Goal: Task Accomplishment & Management: Manage account settings

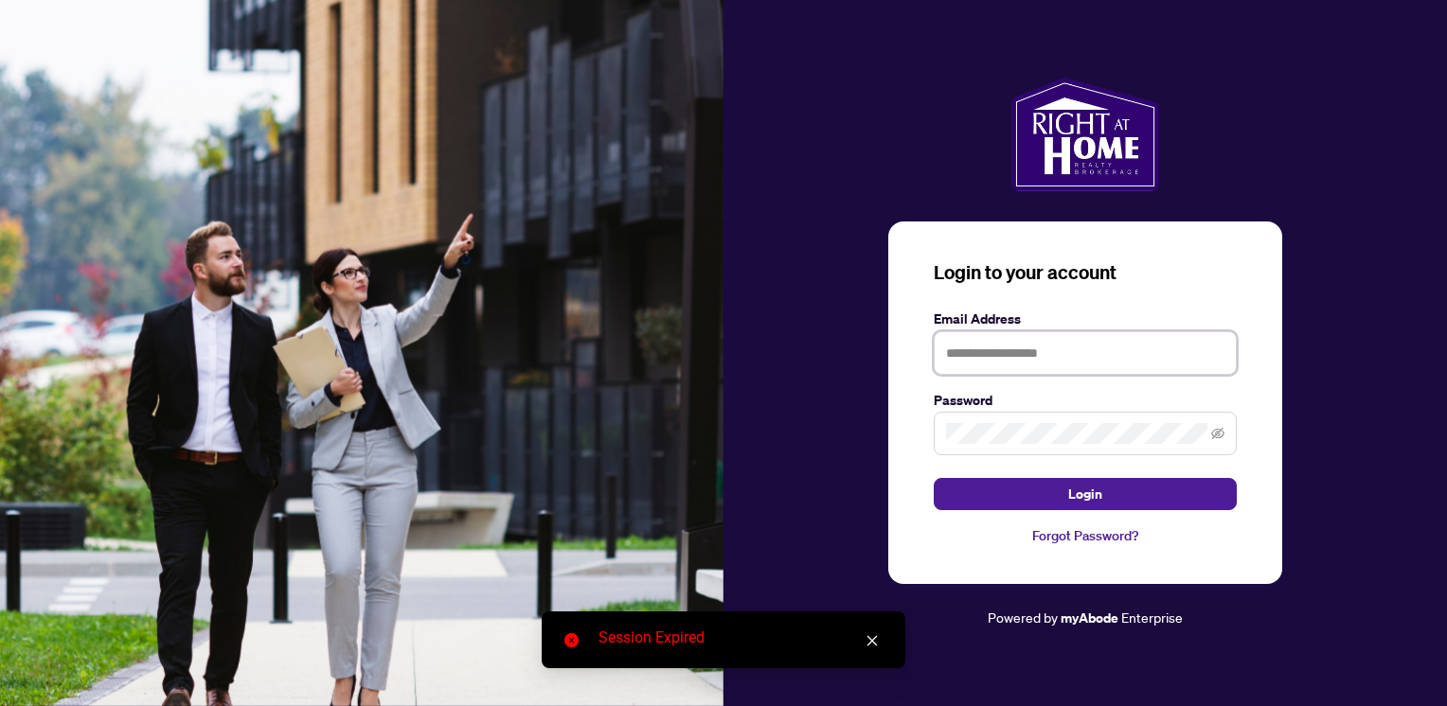
type input "**********"
click at [1079, 484] on span "Login" at bounding box center [1085, 494] width 34 height 30
